Goal: Find specific page/section: Find specific page/section

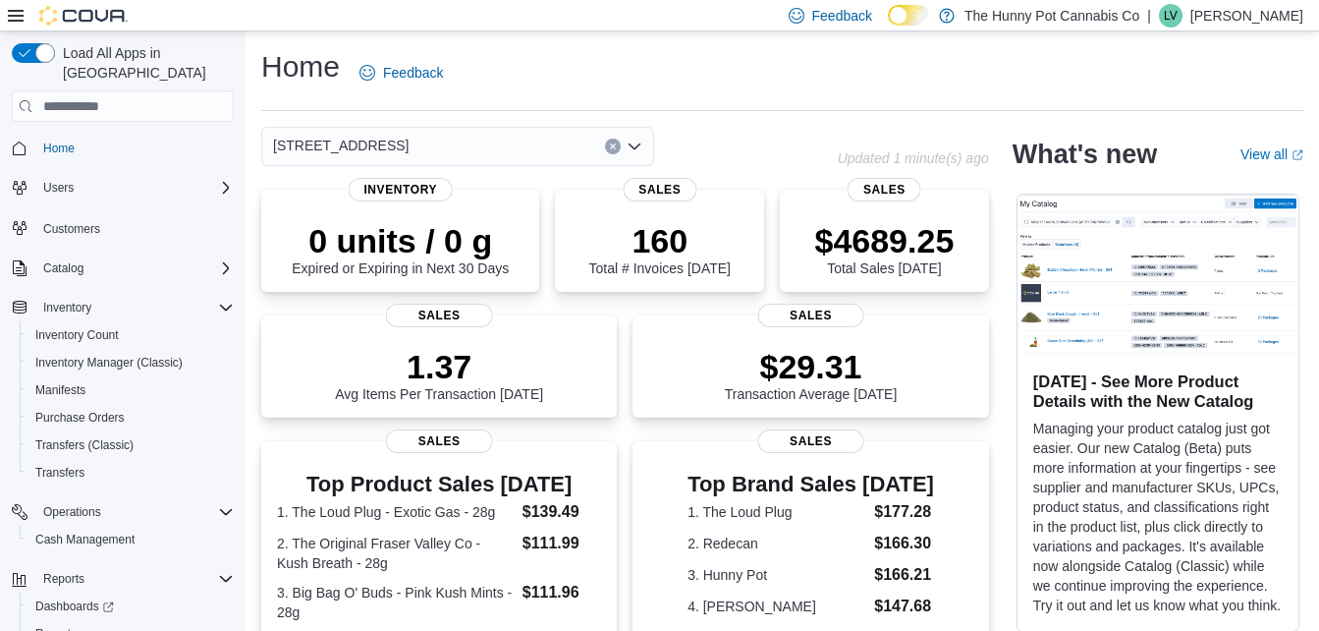
click at [433, 150] on div "[STREET_ADDRESS]" at bounding box center [457, 146] width 393 height 39
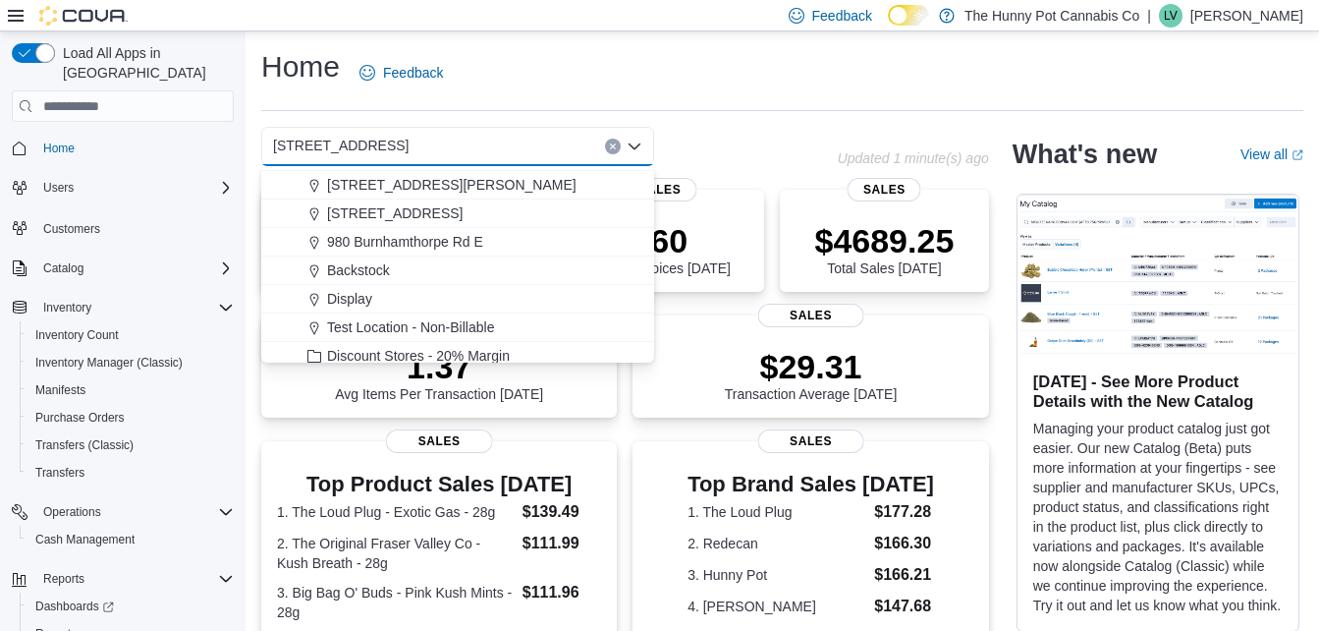
scroll to position [1022, 0]
click at [454, 250] on span "980 Burnhamthorpe Rd E" at bounding box center [405, 241] width 156 height 20
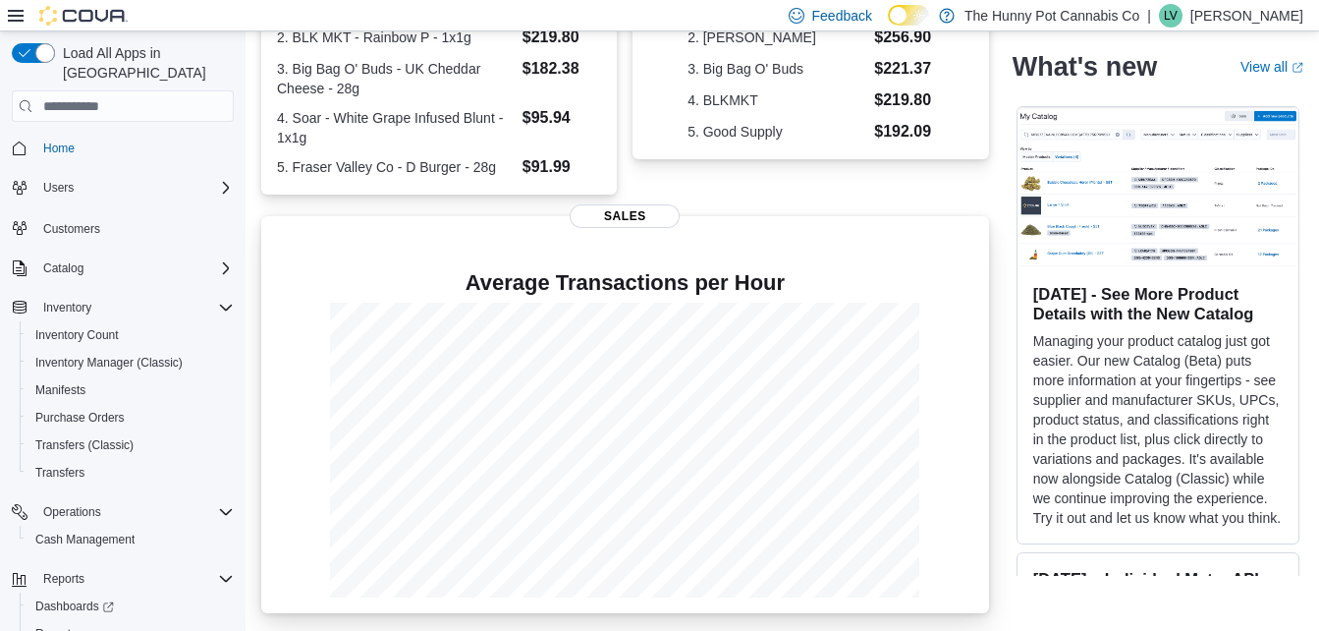
scroll to position [0, 0]
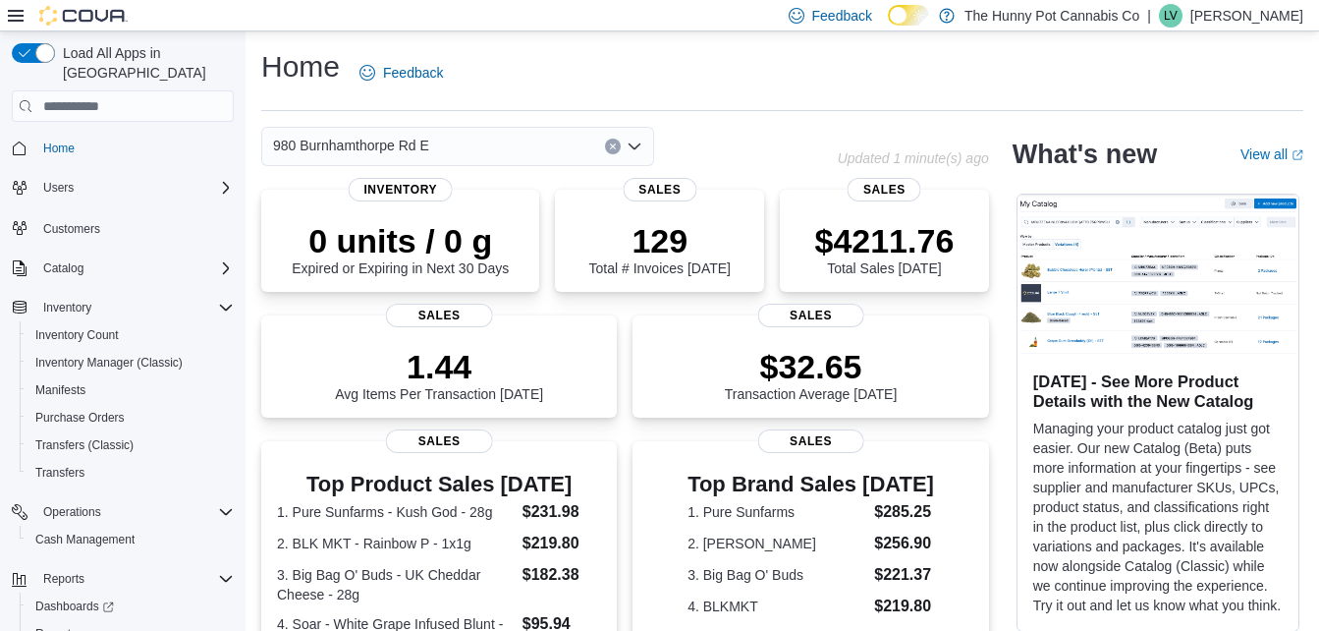
click at [506, 137] on div "980 Burnhamthorpe Rd E" at bounding box center [457, 146] width 393 height 39
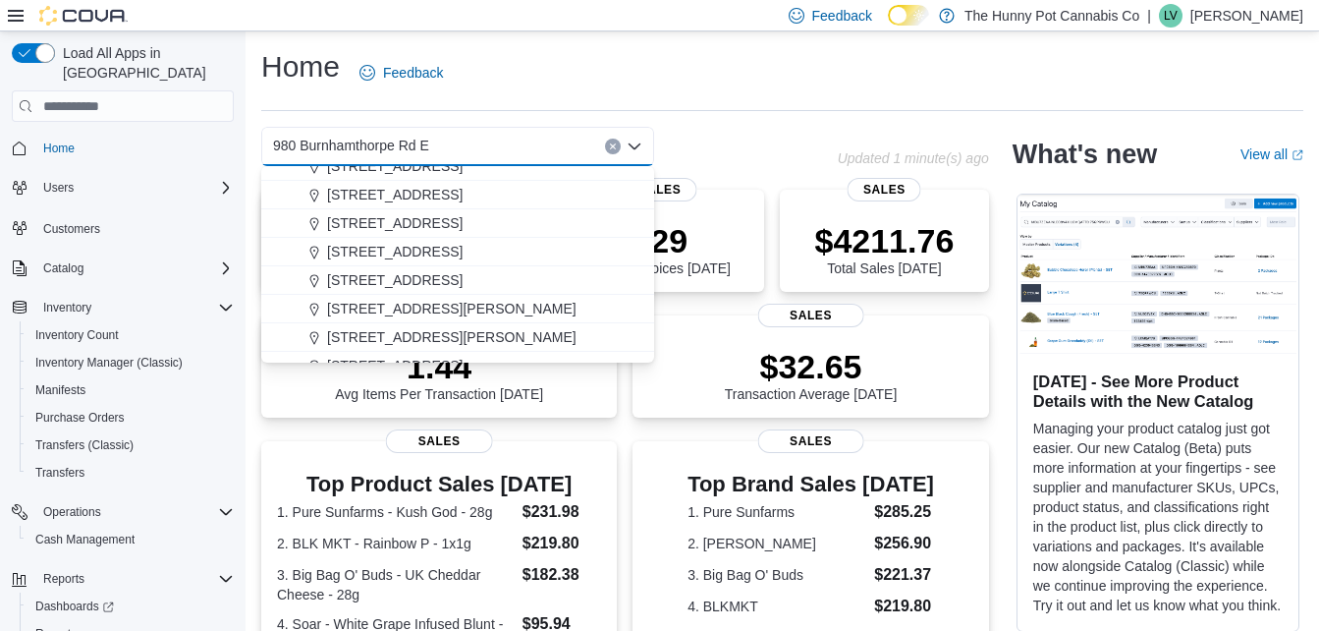
scroll to position [870, 0]
click at [420, 223] on span "[STREET_ADDRESS]" at bounding box center [395, 222] width 136 height 20
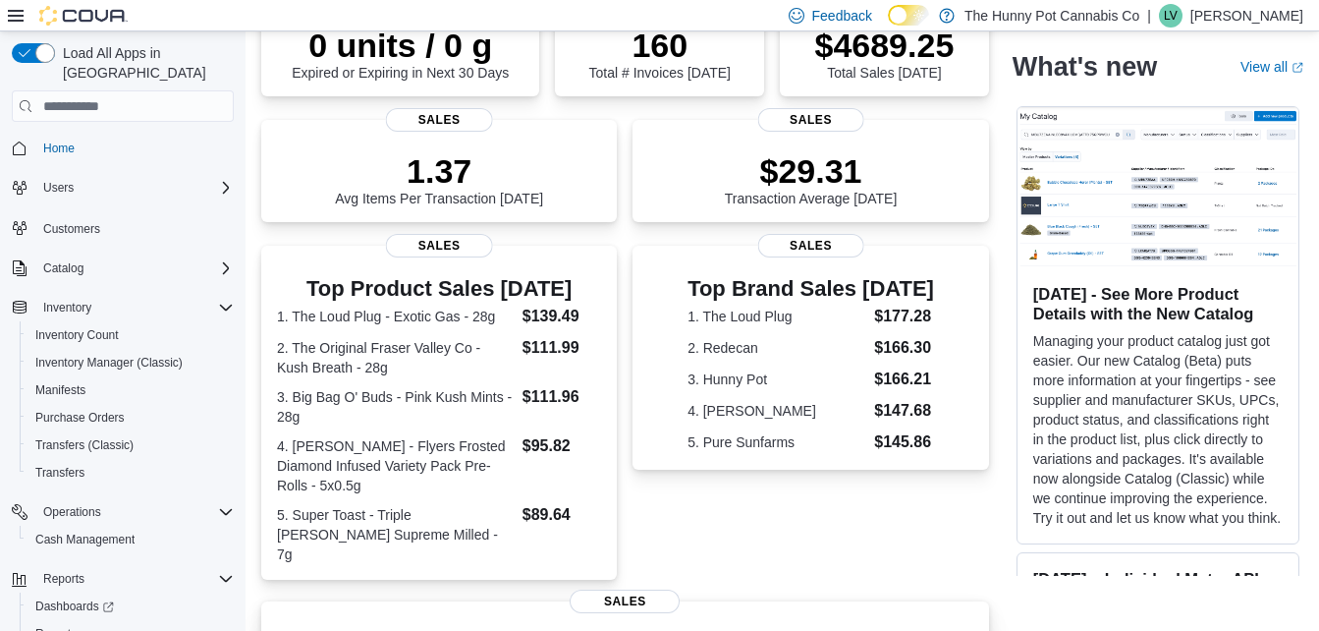
scroll to position [0, 0]
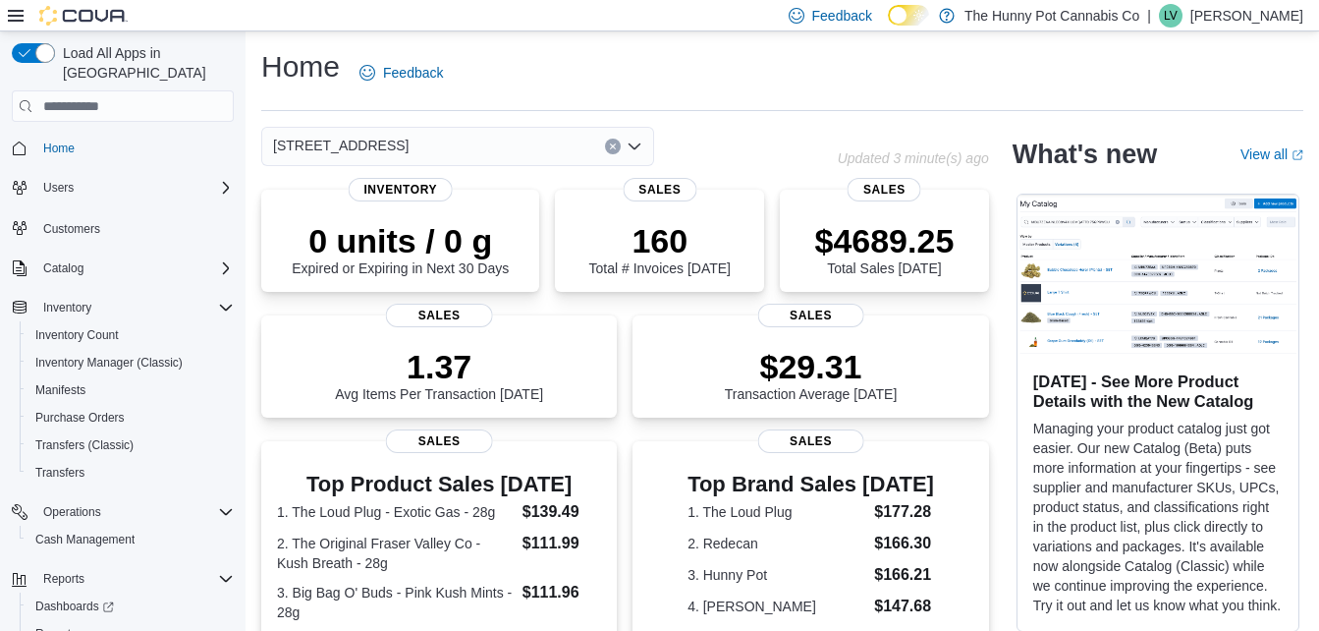
click at [419, 142] on div "[STREET_ADDRESS]" at bounding box center [457, 146] width 393 height 39
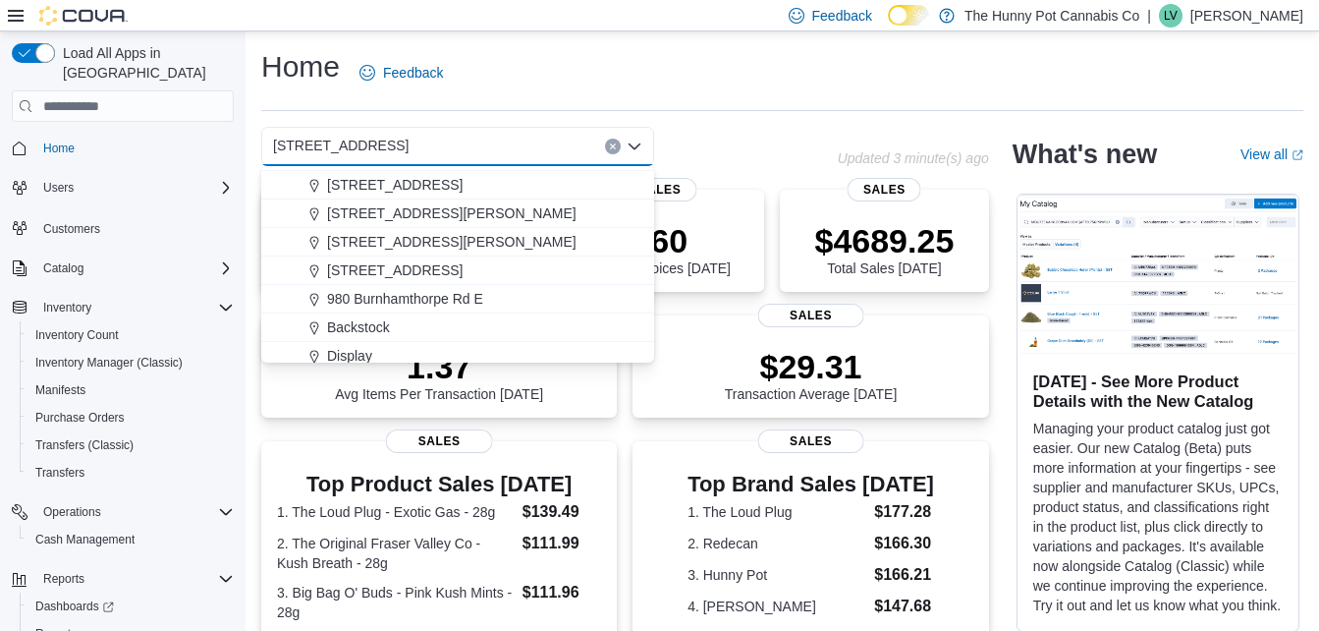
scroll to position [972, 0]
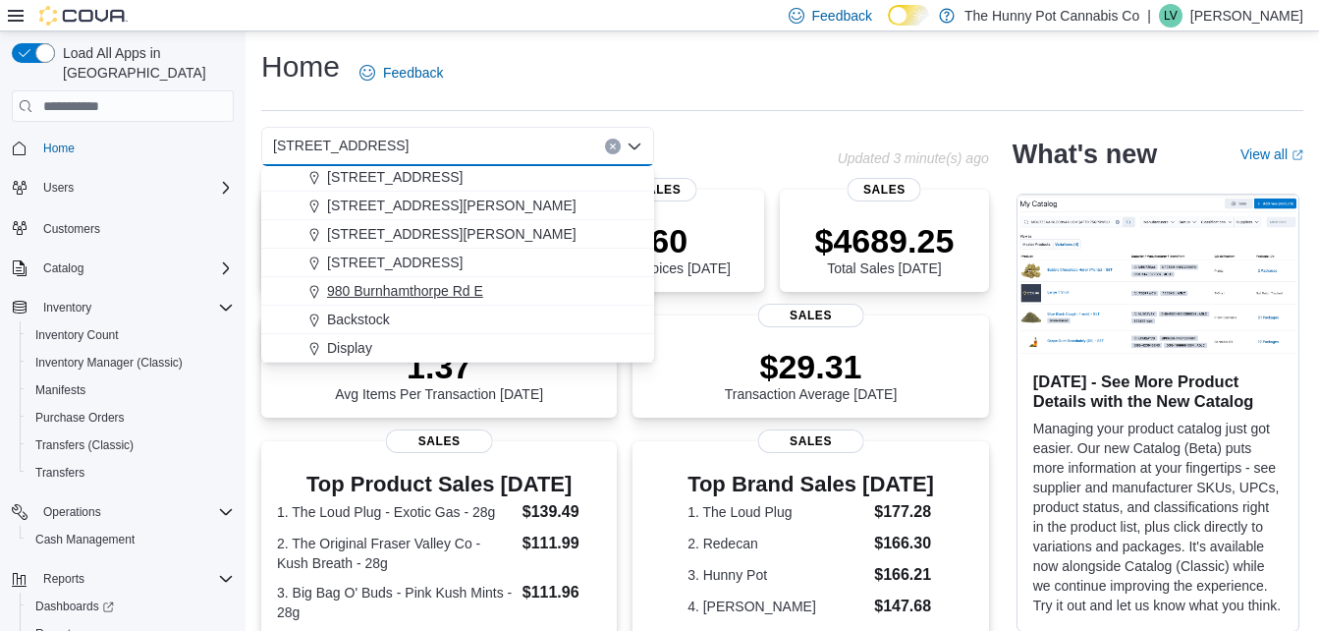
click at [439, 294] on span "980 Burnhamthorpe Rd E" at bounding box center [405, 291] width 156 height 20
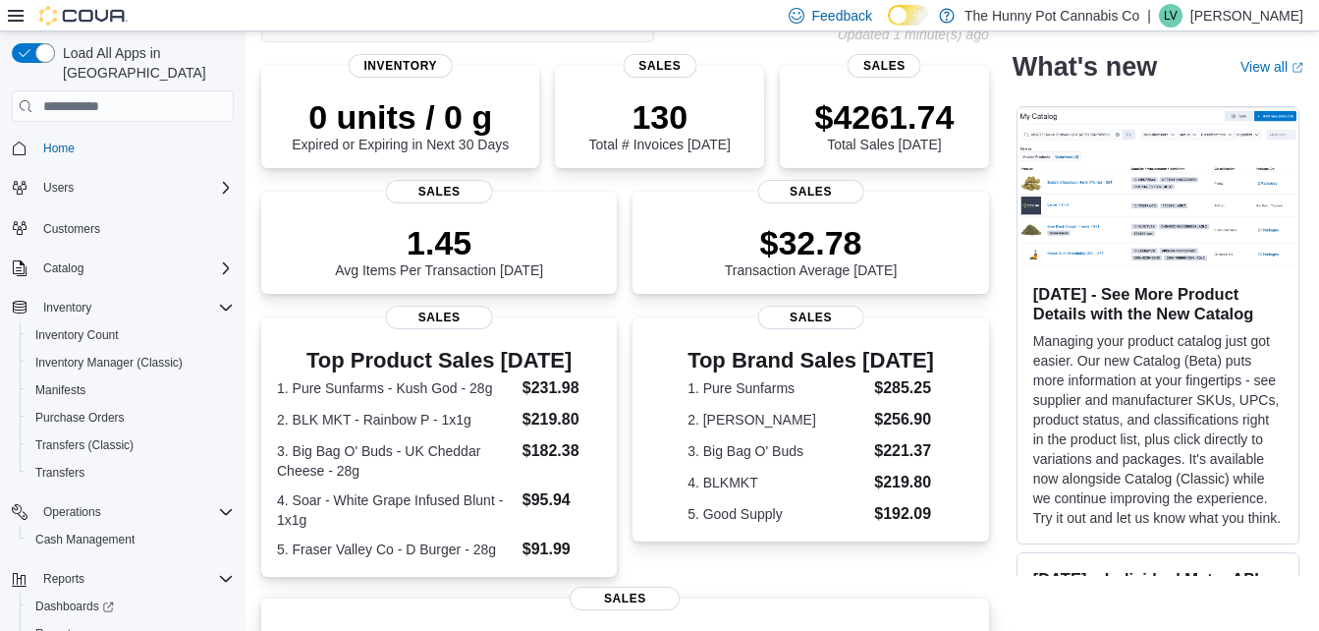
scroll to position [0, 0]
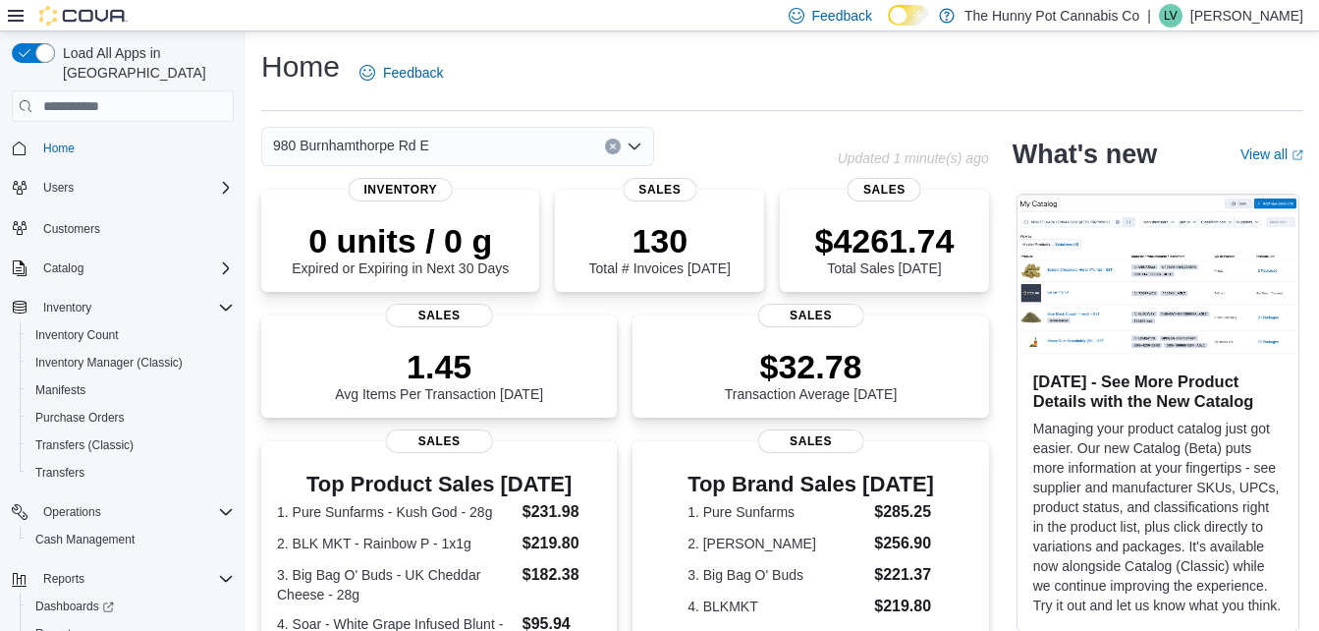
click at [463, 136] on div "980 Burnhamthorpe Rd E" at bounding box center [457, 146] width 393 height 39
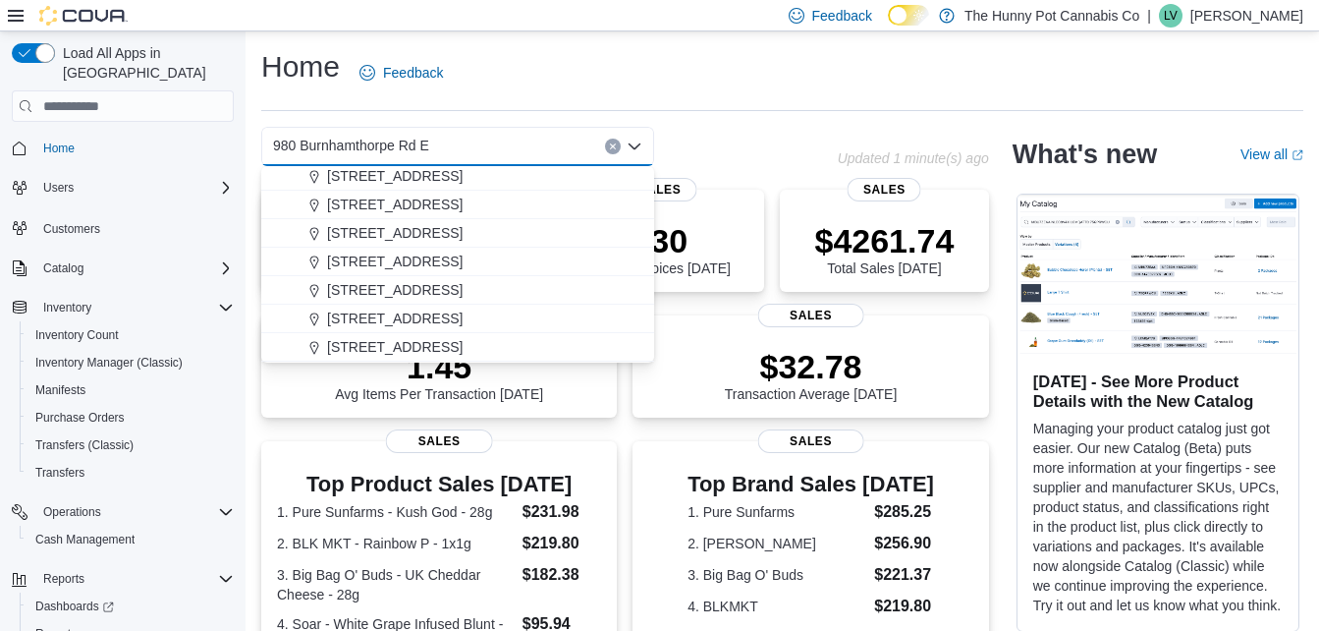
scroll to position [804, 0]
click at [414, 285] on span "[STREET_ADDRESS]" at bounding box center [395, 288] width 136 height 20
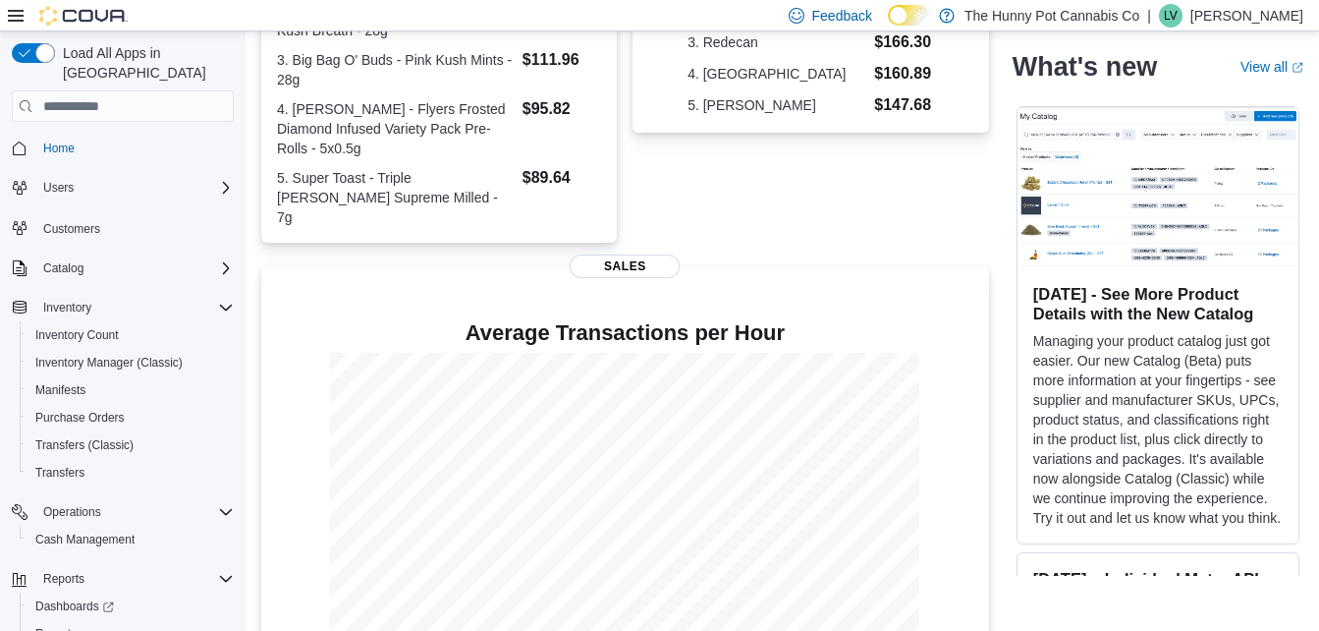
scroll to position [0, 0]
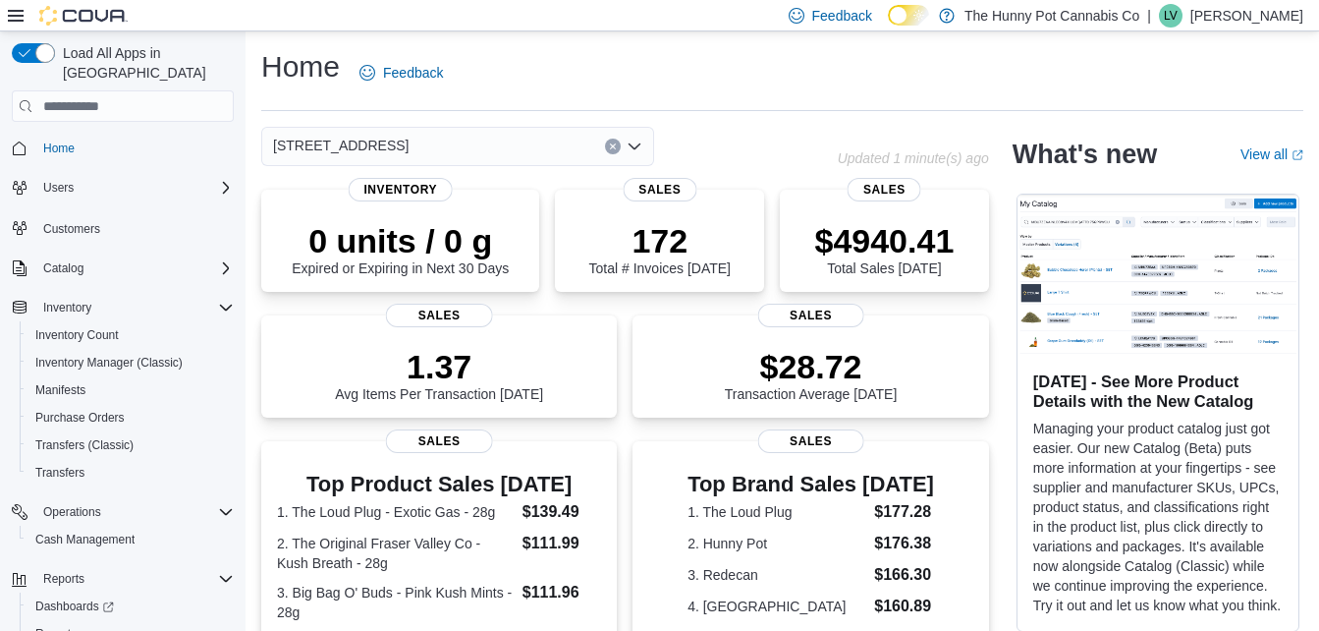
click at [104, 136] on span "Home" at bounding box center [134, 148] width 198 height 25
click at [372, 148] on span "[STREET_ADDRESS]" at bounding box center [341, 146] width 136 height 24
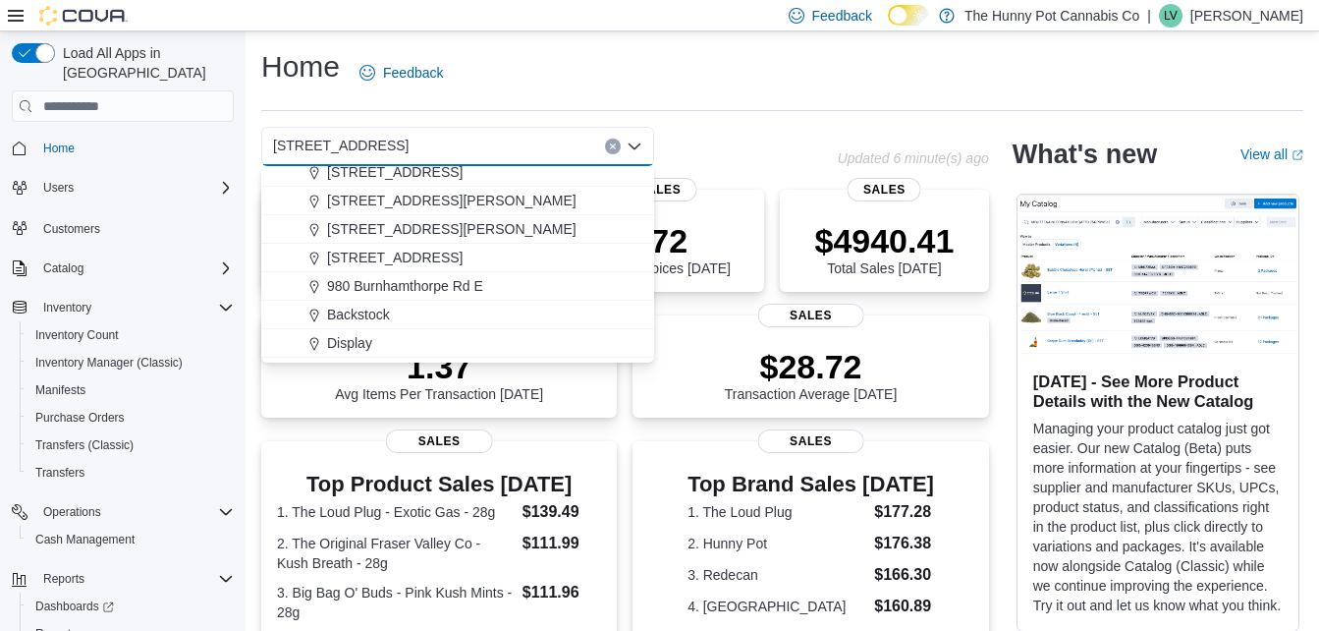
scroll to position [1023, 0]
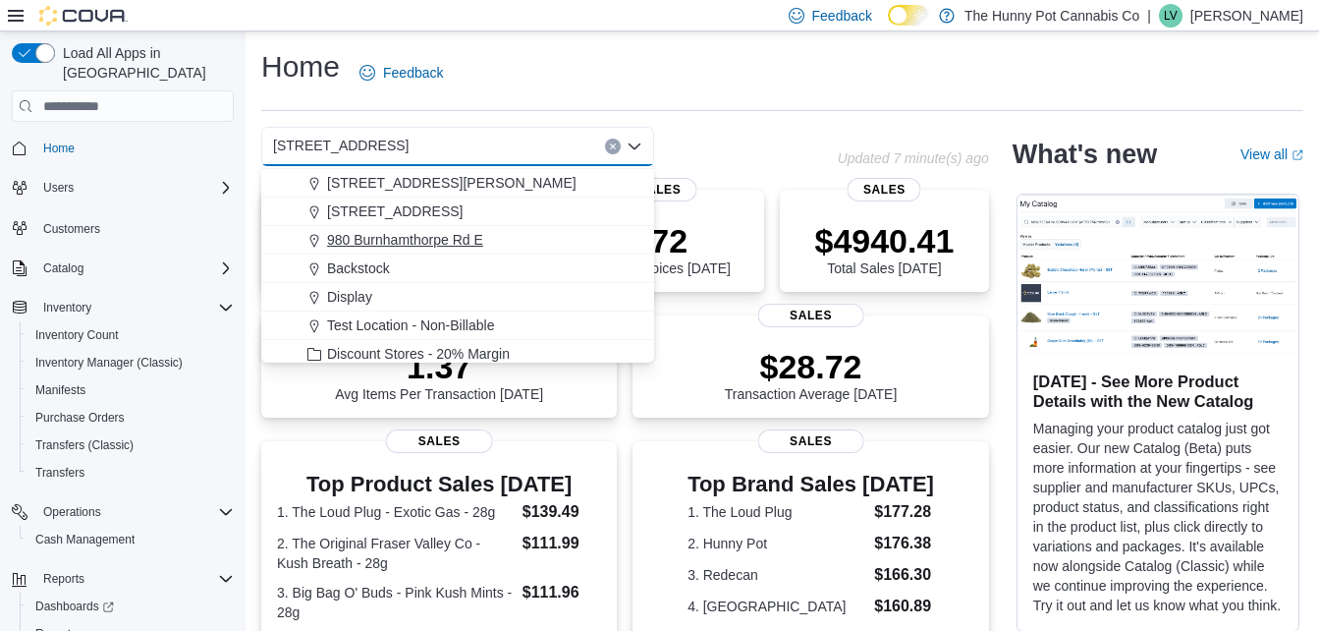
click at [442, 246] on span "980 Burnhamthorpe Rd E" at bounding box center [405, 240] width 156 height 20
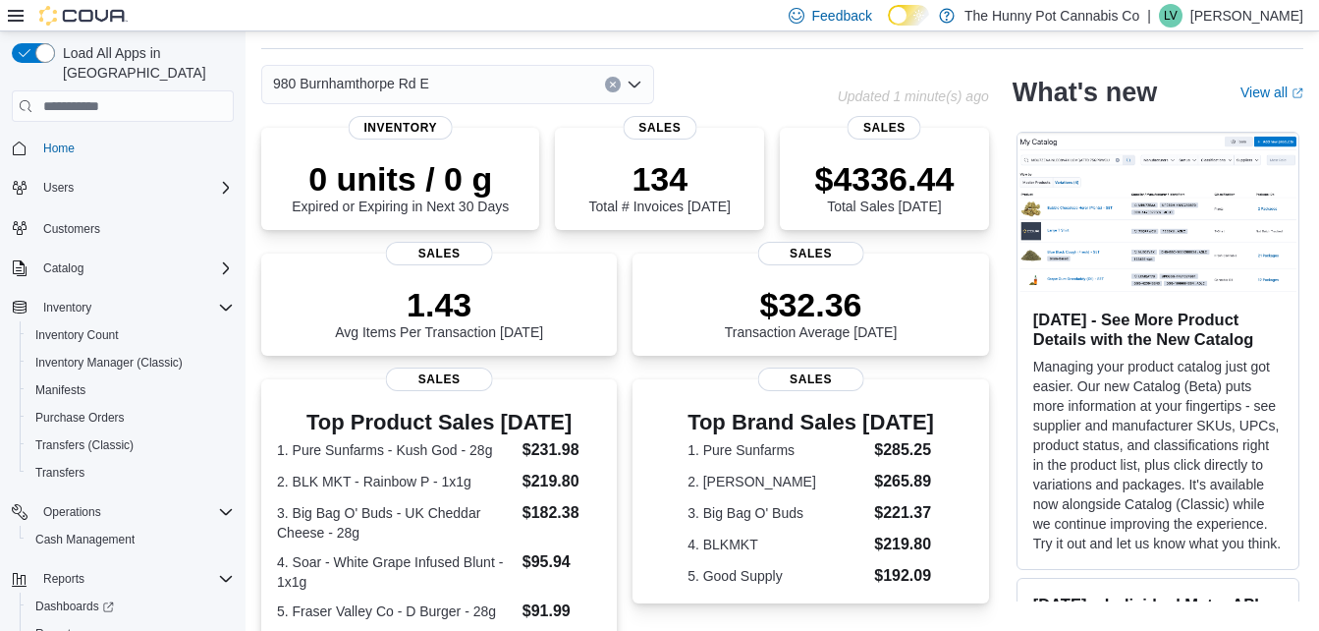
scroll to position [0, 0]
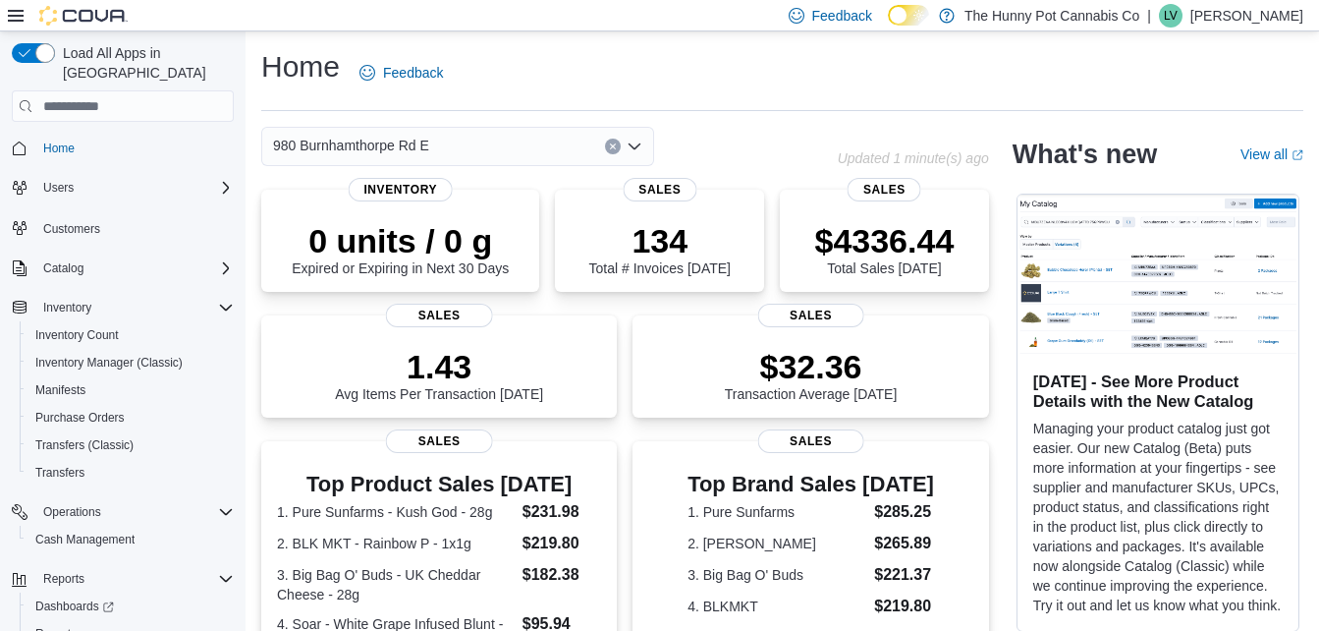
click at [491, 139] on div "980 Burnhamthorpe Rd E" at bounding box center [457, 146] width 393 height 39
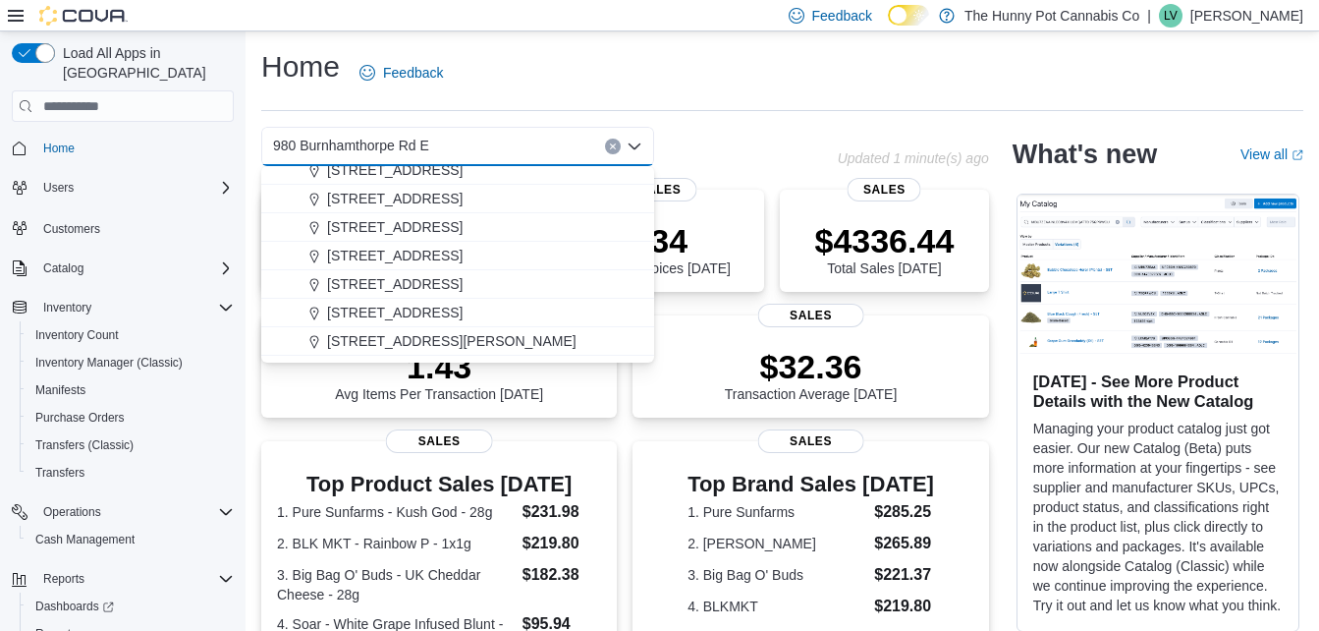
scroll to position [837, 0]
click at [414, 260] on span "[STREET_ADDRESS]" at bounding box center [395, 255] width 136 height 20
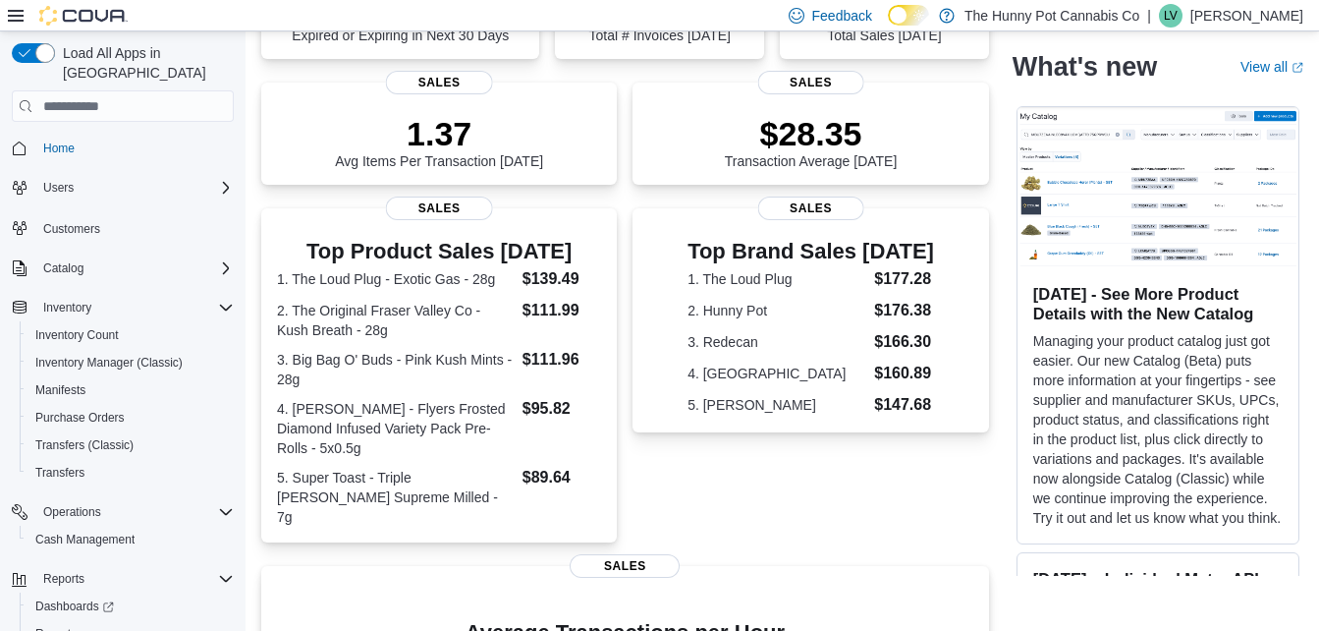
scroll to position [0, 0]
